Goal: Task Accomplishment & Management: Complete application form

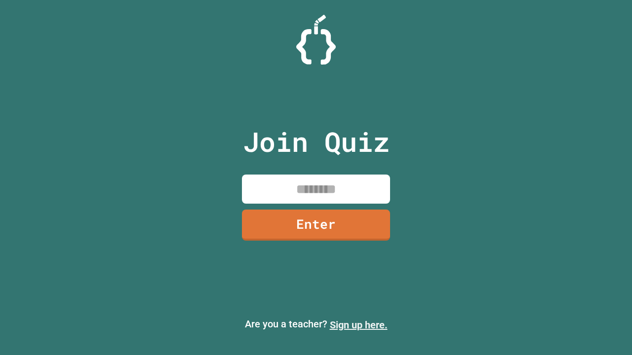
click at [358, 325] on link "Sign up here." at bounding box center [359, 325] width 58 height 12
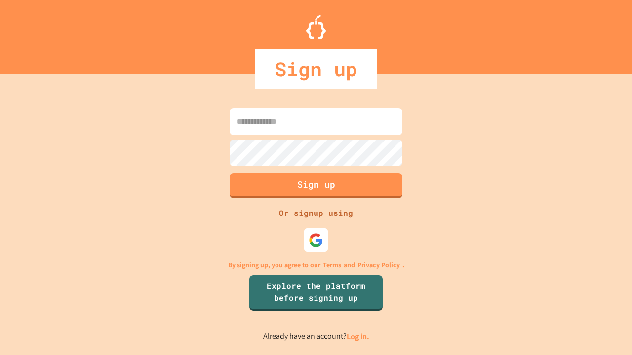
click at [358, 337] on link "Log in." at bounding box center [357, 337] width 23 height 10
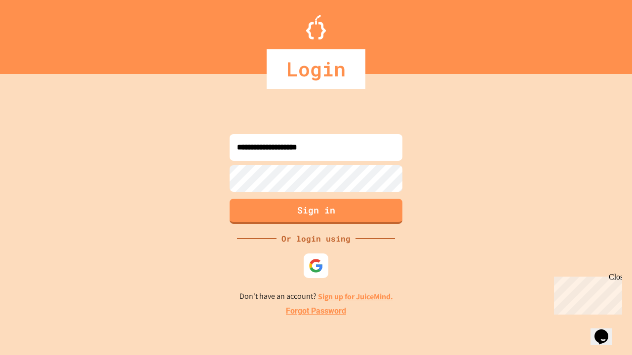
type input "**********"
